Goal: Transaction & Acquisition: Purchase product/service

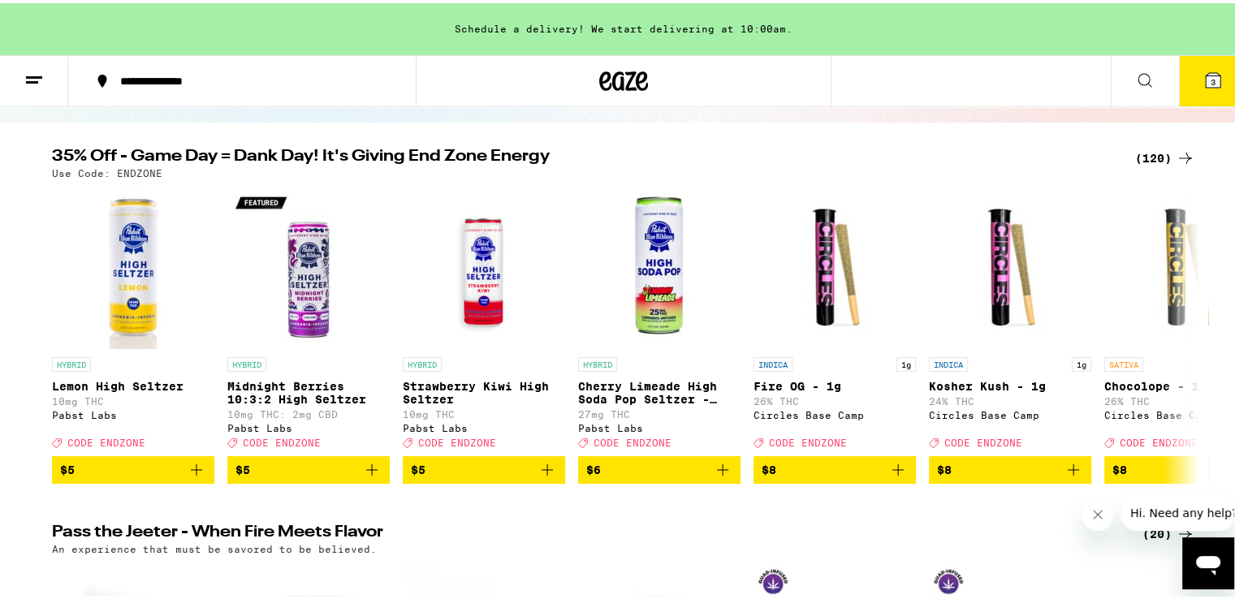
scroll to position [123, 0]
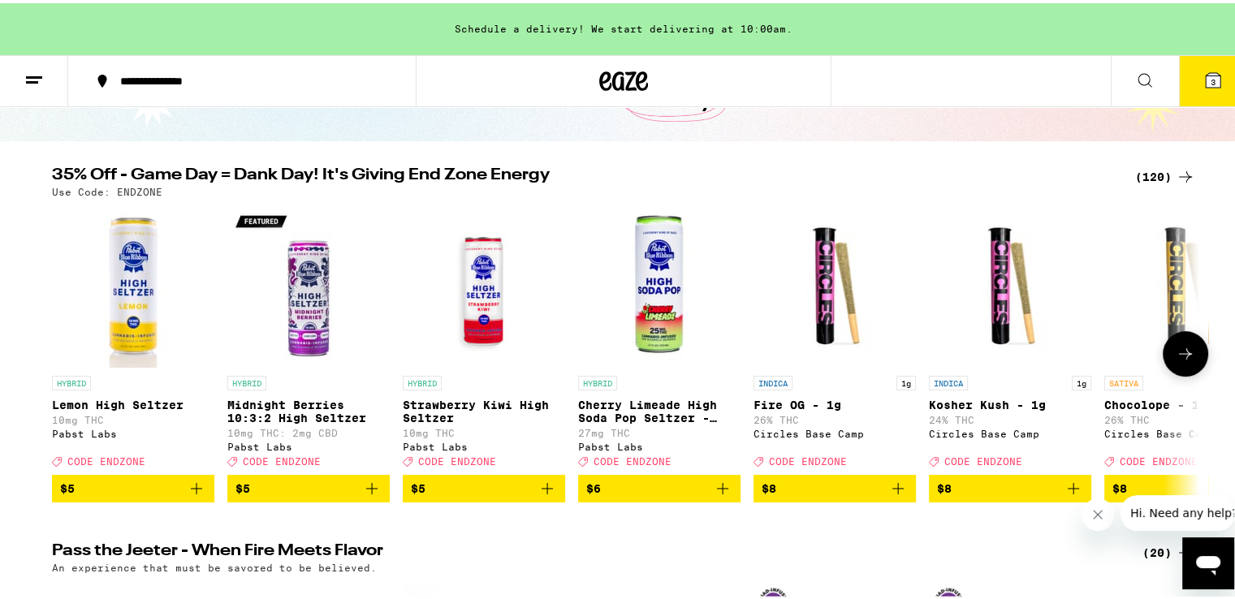
click at [1168, 351] on button at bounding box center [1185, 350] width 45 height 45
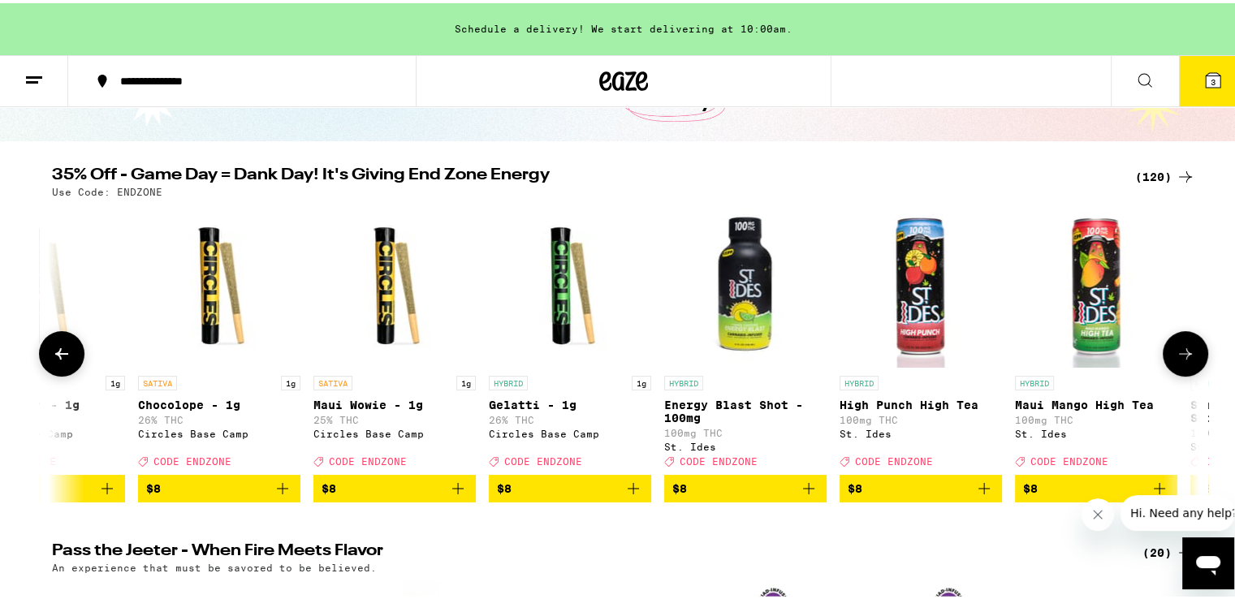
click at [1168, 351] on button at bounding box center [1185, 350] width 45 height 45
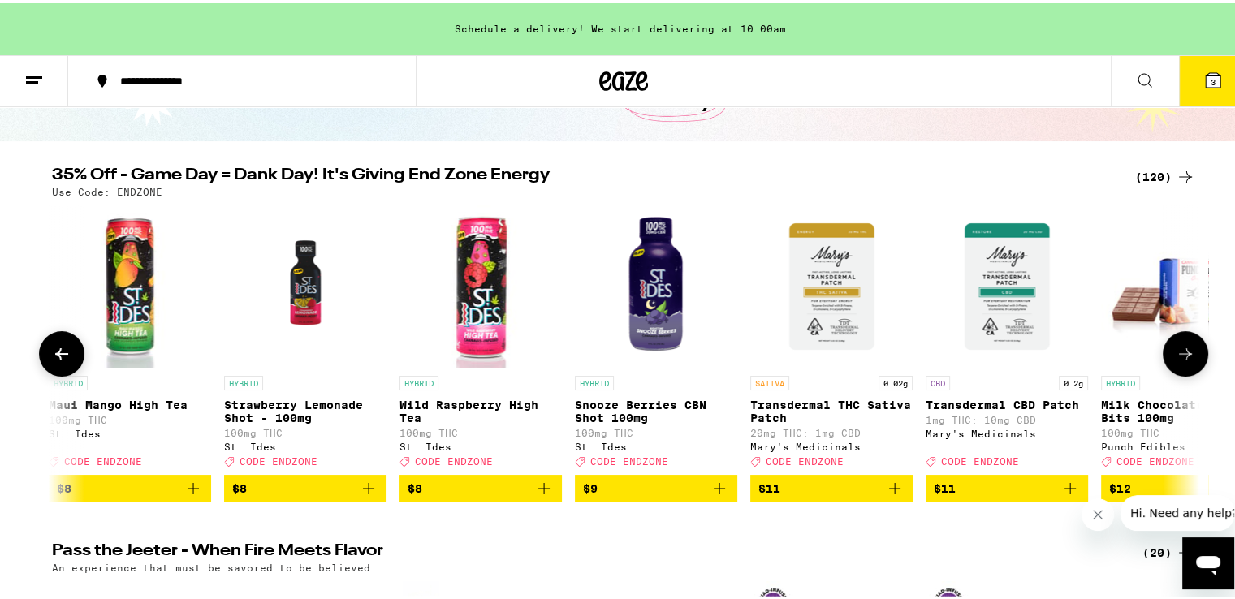
click at [1168, 351] on button at bounding box center [1185, 350] width 45 height 45
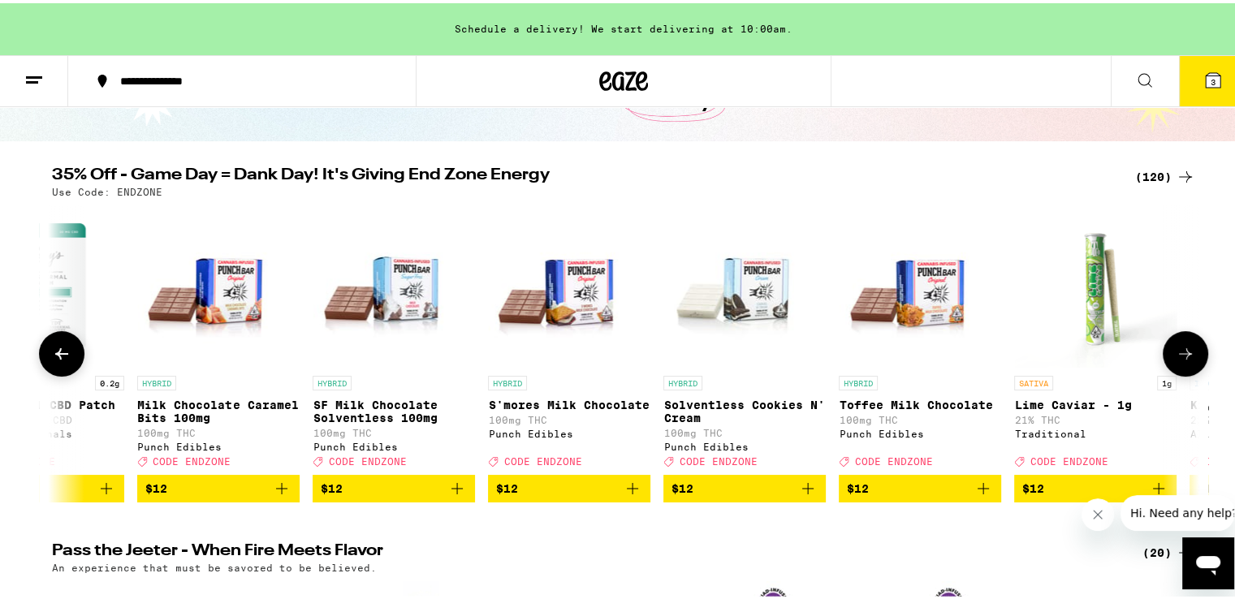
click at [1168, 351] on button at bounding box center [1185, 350] width 45 height 45
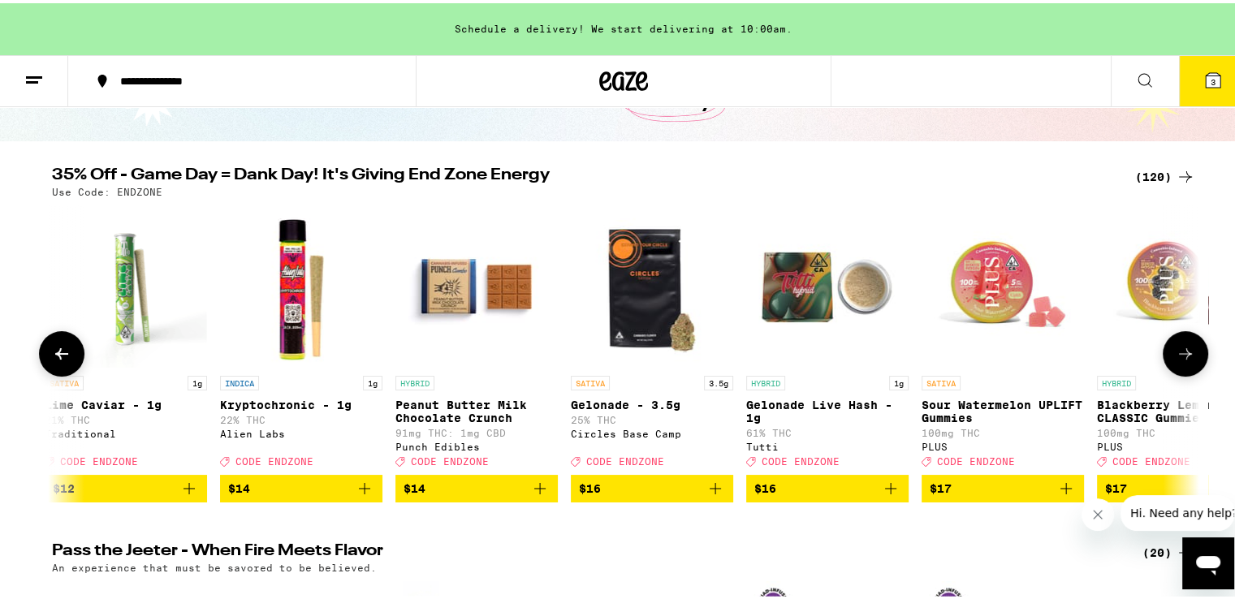
click at [1168, 351] on button at bounding box center [1185, 350] width 45 height 45
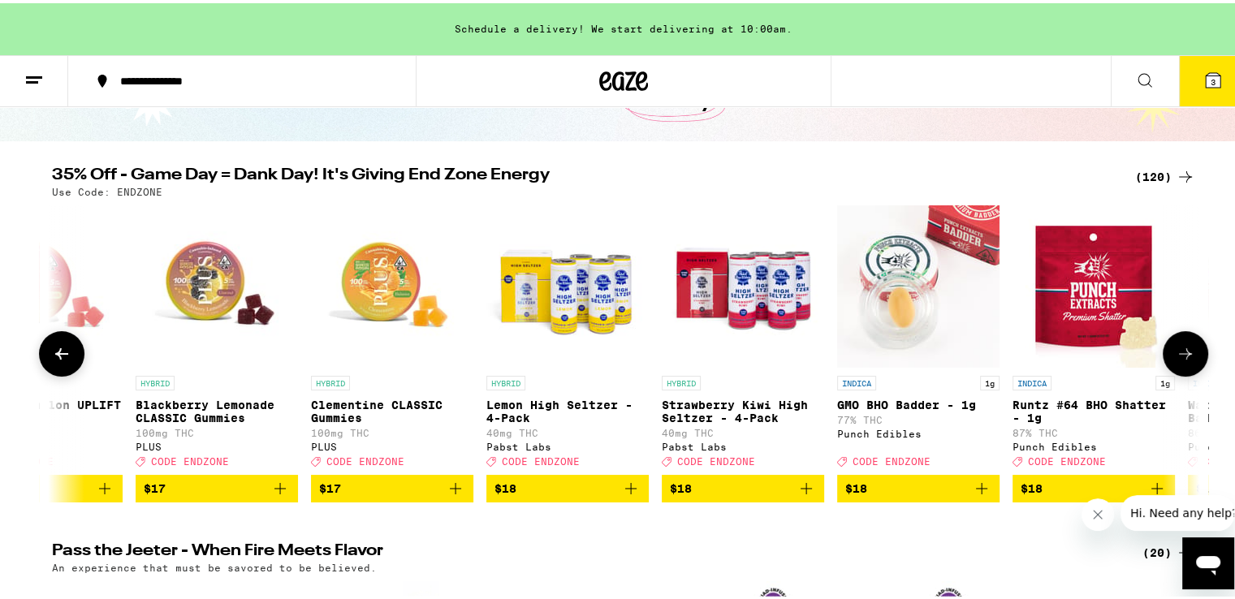
click at [1168, 351] on button at bounding box center [1185, 350] width 45 height 45
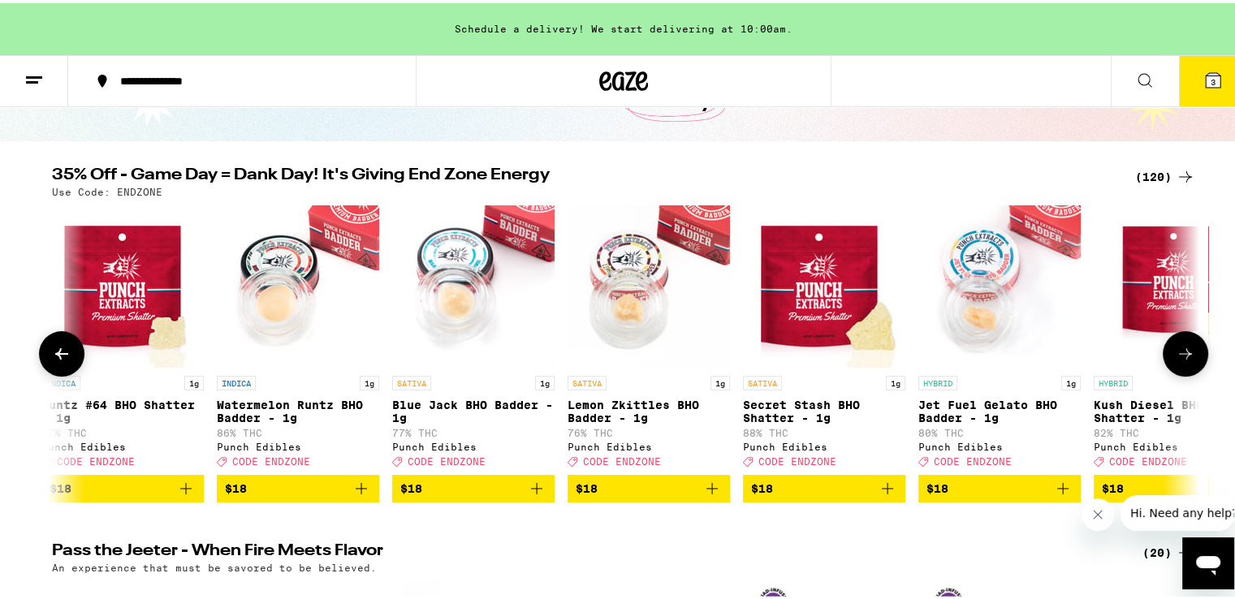
click at [1168, 351] on button at bounding box center [1185, 350] width 45 height 45
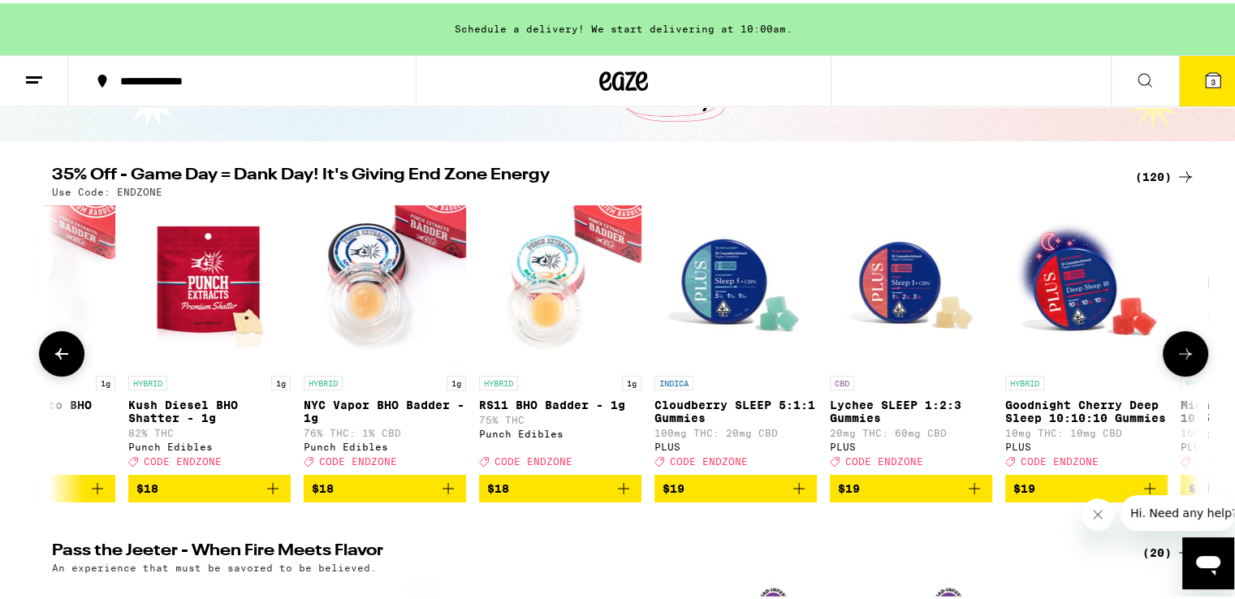
click at [1168, 351] on button at bounding box center [1185, 350] width 45 height 45
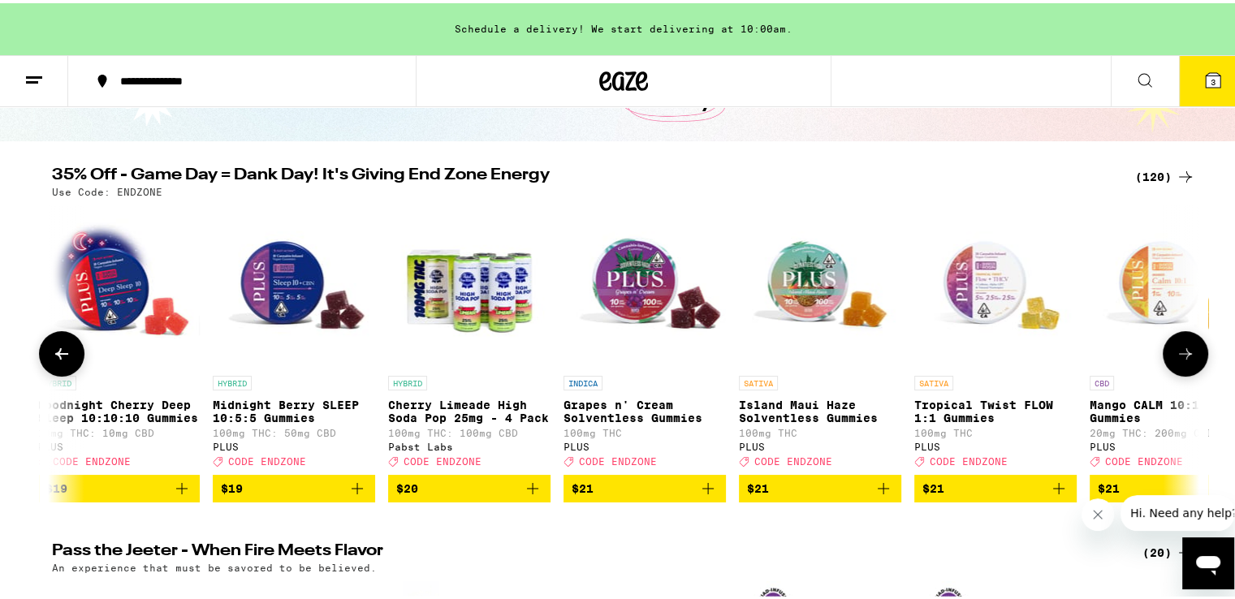
click at [1168, 351] on button at bounding box center [1185, 350] width 45 height 45
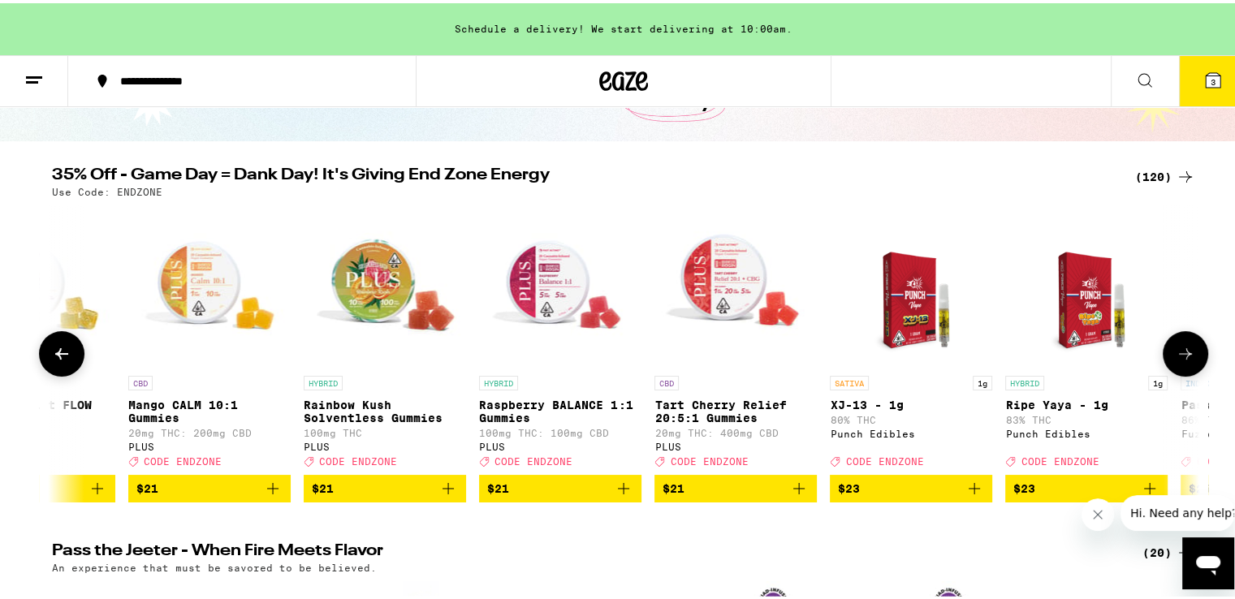
click at [1168, 351] on button at bounding box center [1185, 350] width 45 height 45
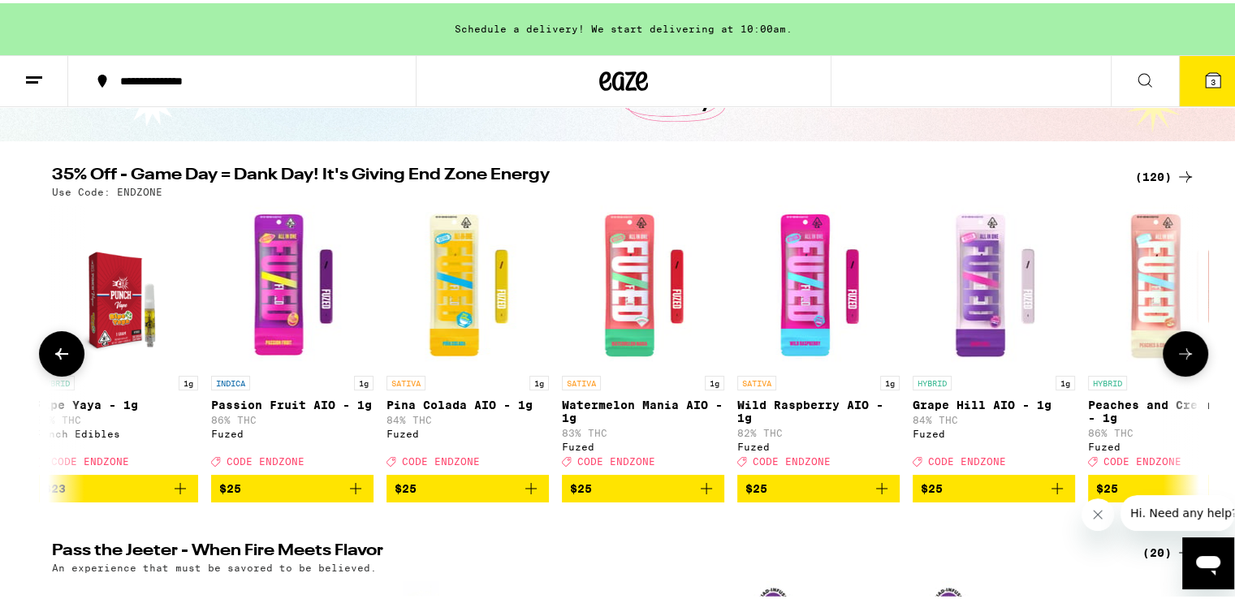
click at [1168, 351] on button at bounding box center [1185, 350] width 45 height 45
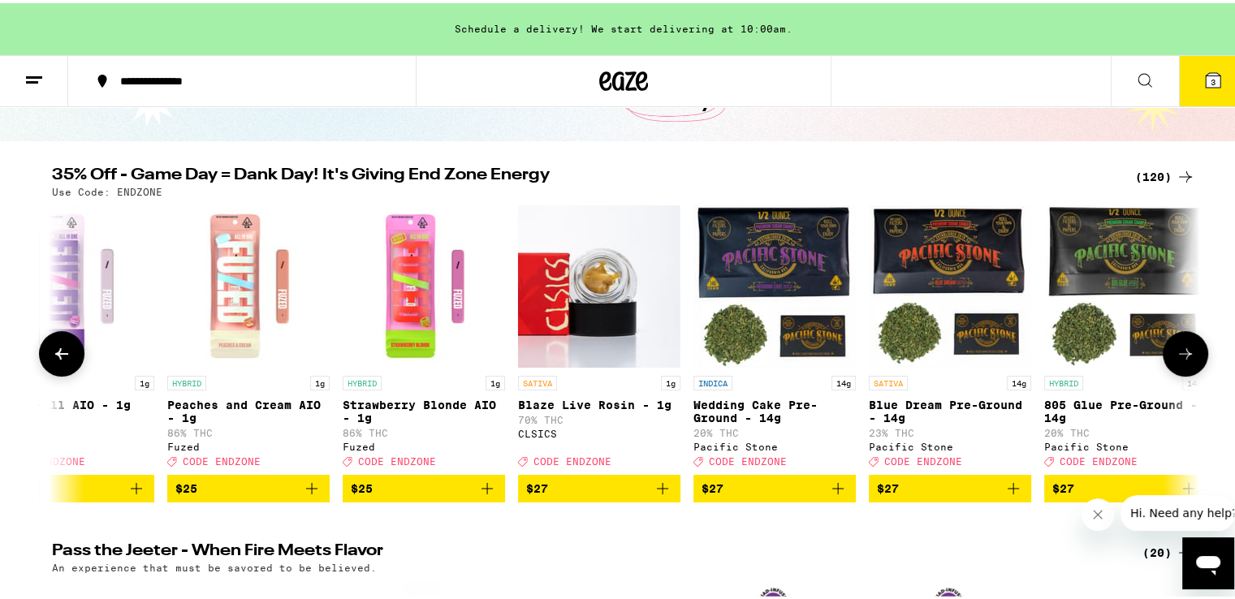
click at [1168, 351] on button at bounding box center [1185, 350] width 45 height 45
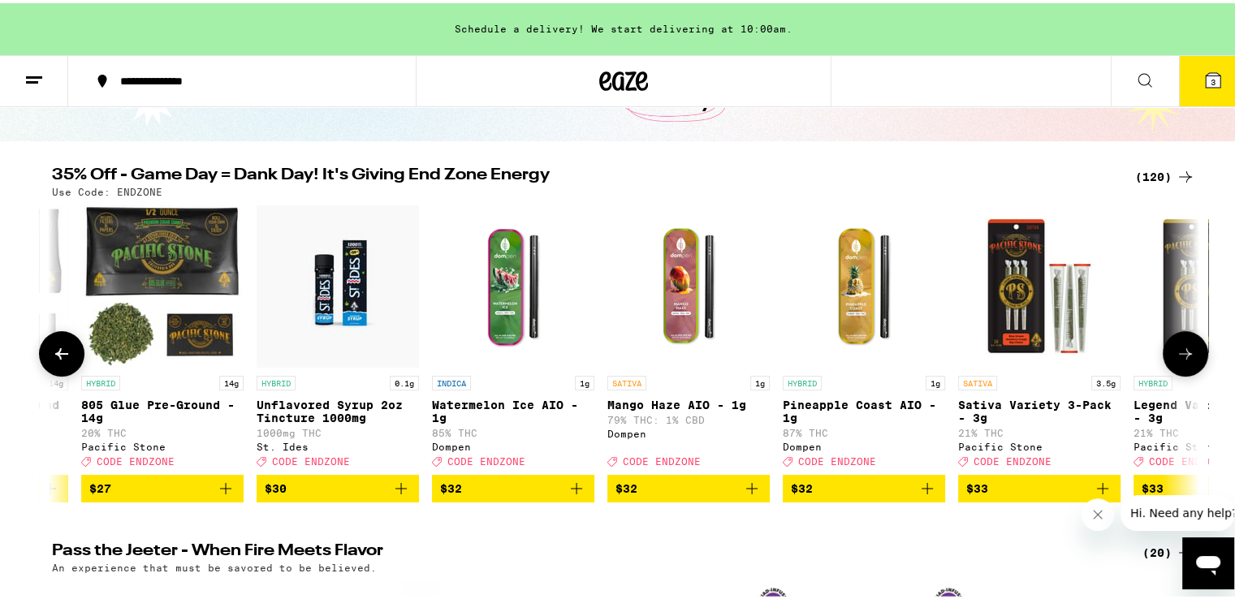
click at [1168, 351] on button at bounding box center [1185, 350] width 45 height 45
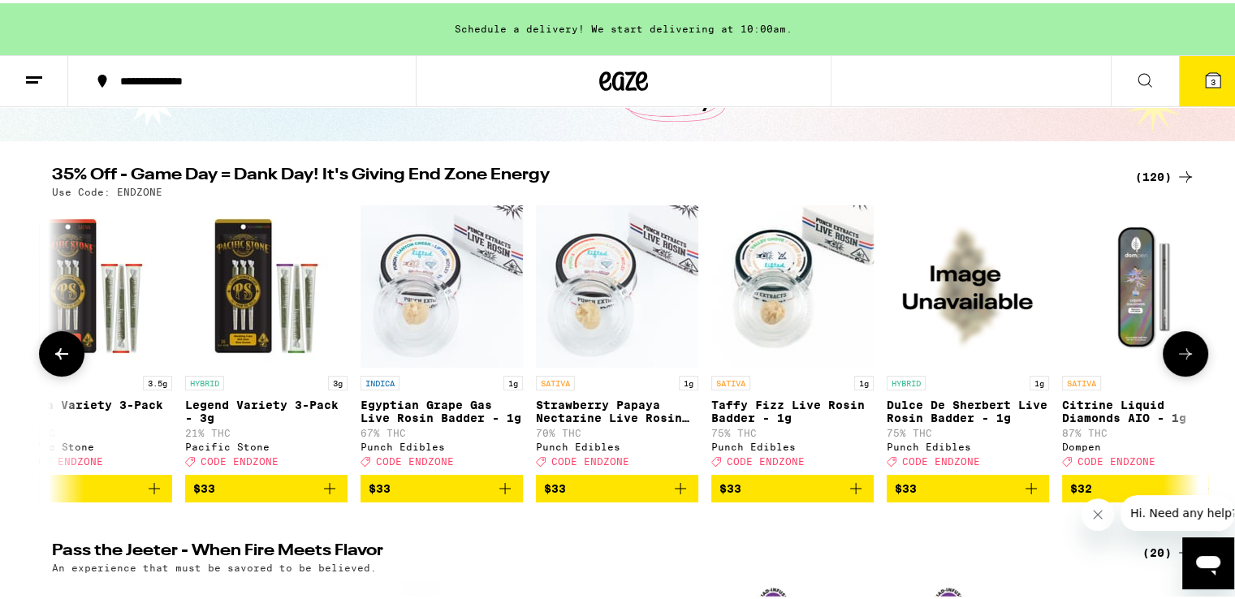
click at [1168, 351] on button at bounding box center [1185, 350] width 45 height 45
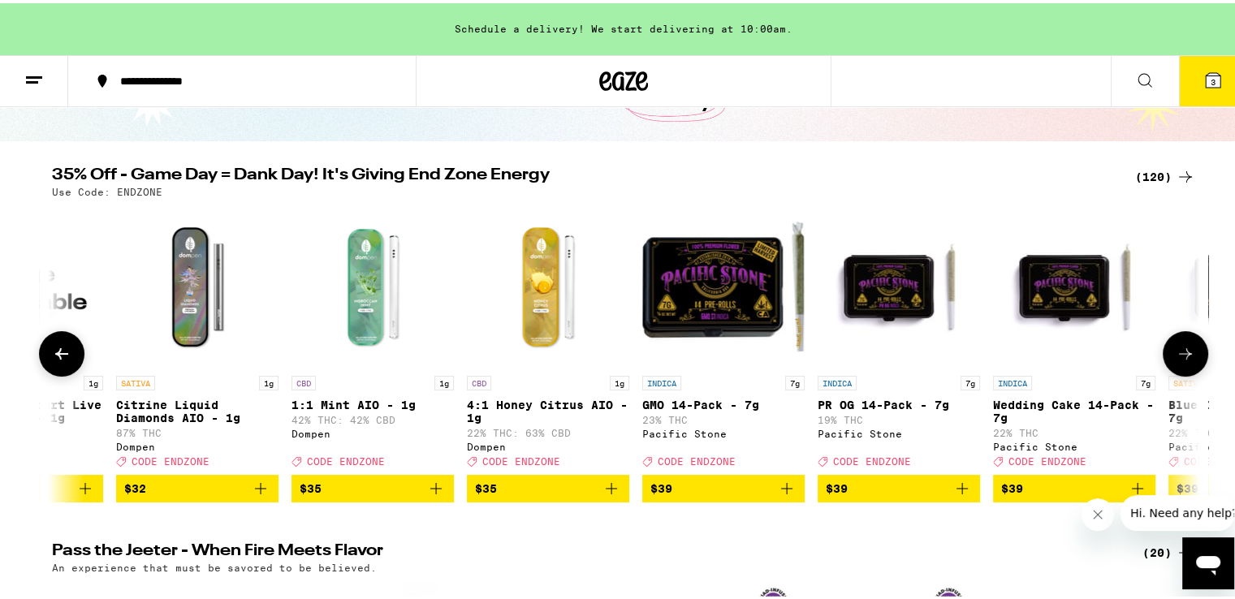
click at [1168, 351] on button at bounding box center [1185, 350] width 45 height 45
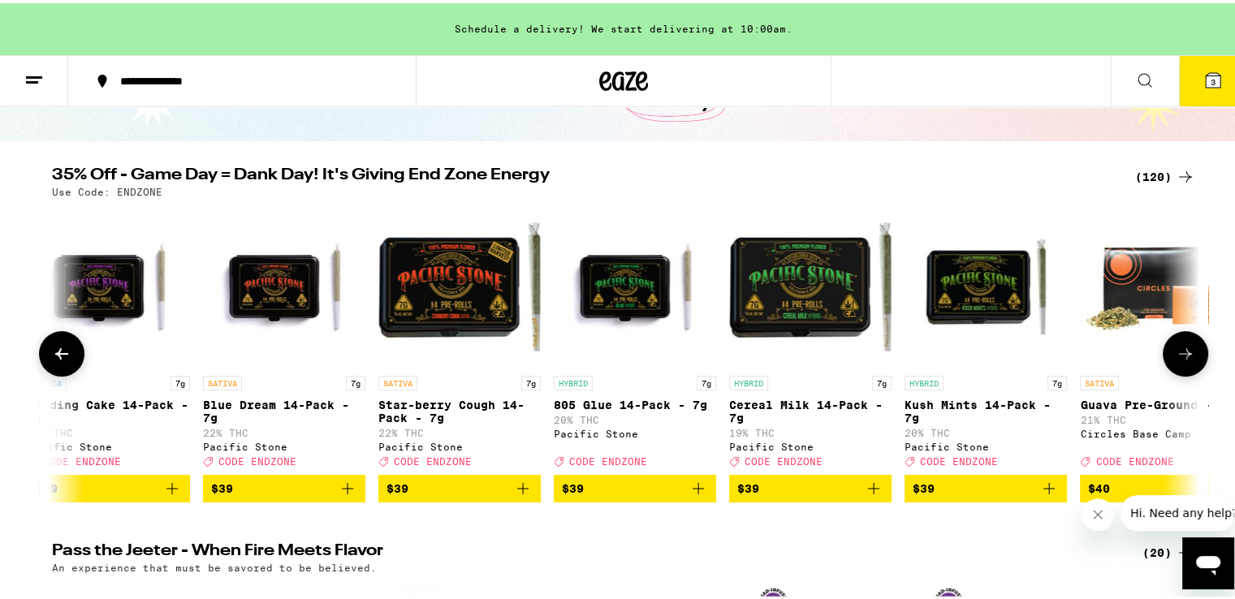
click at [1168, 351] on button at bounding box center [1185, 350] width 45 height 45
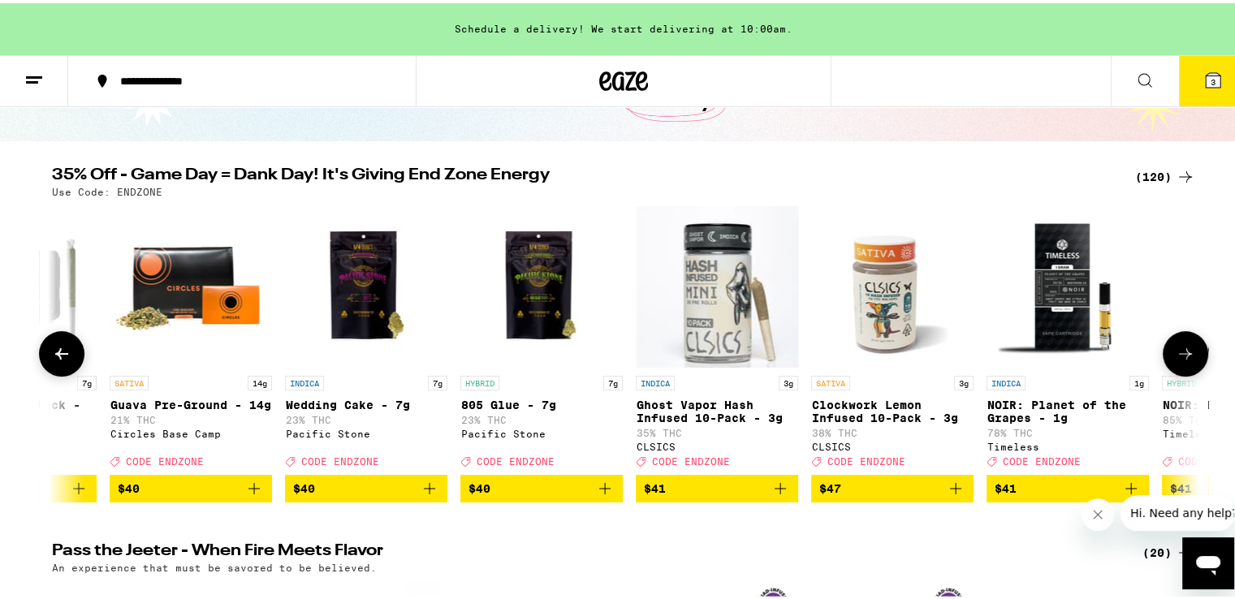
click at [1168, 351] on button at bounding box center [1185, 350] width 45 height 45
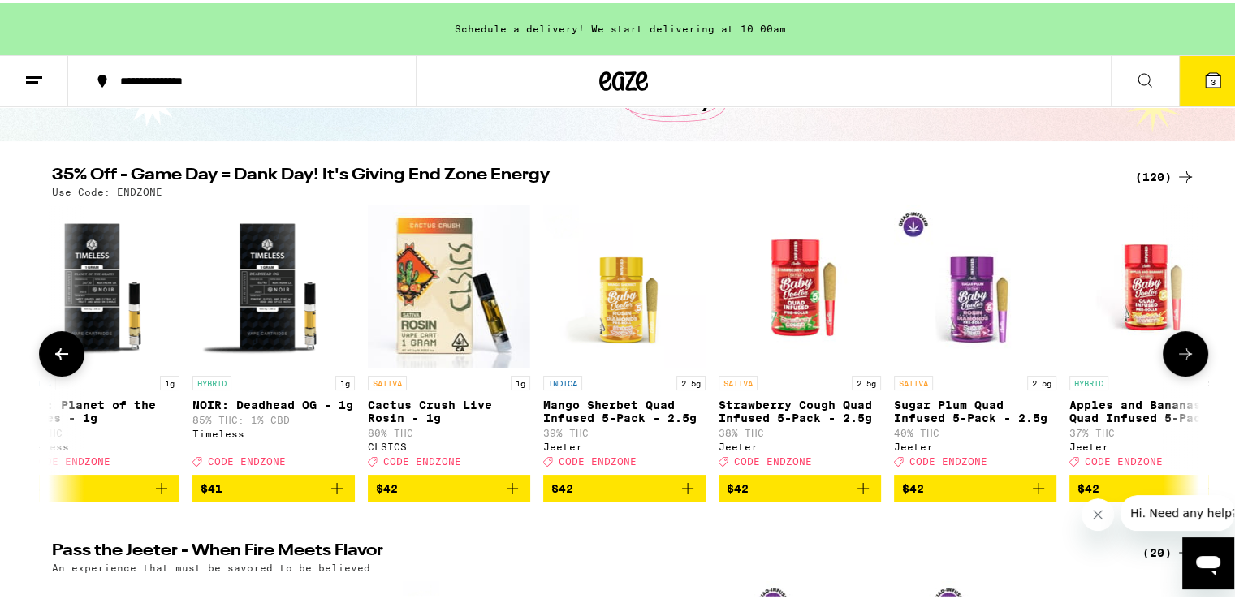
click at [1168, 351] on button at bounding box center [1185, 350] width 45 height 45
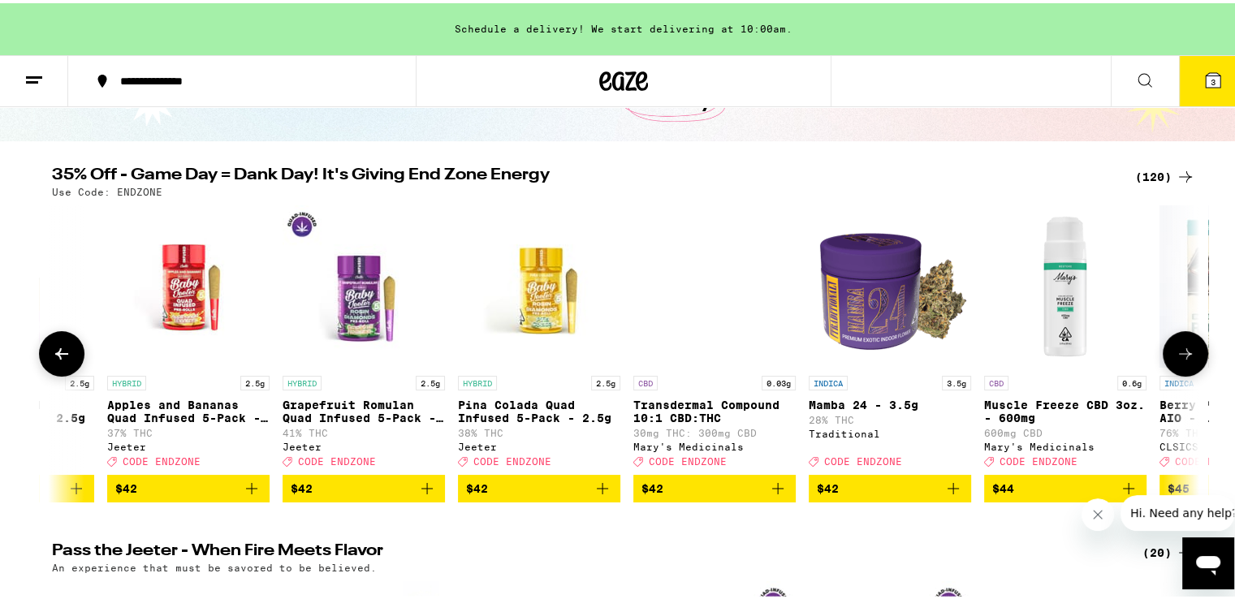
scroll to position [0, 17316]
